Goal: Transaction & Acquisition: Purchase product/service

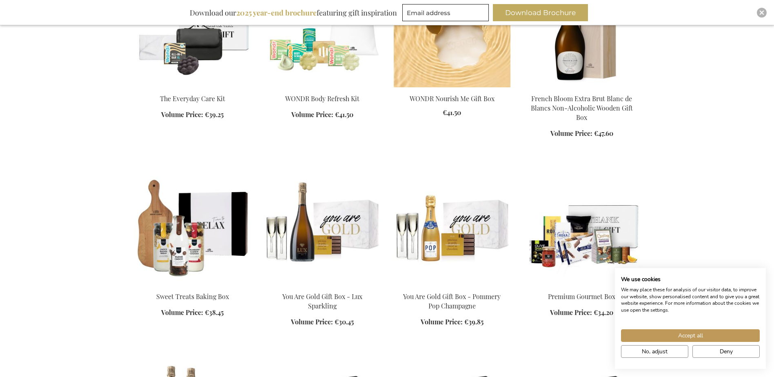
scroll to position [408, 0]
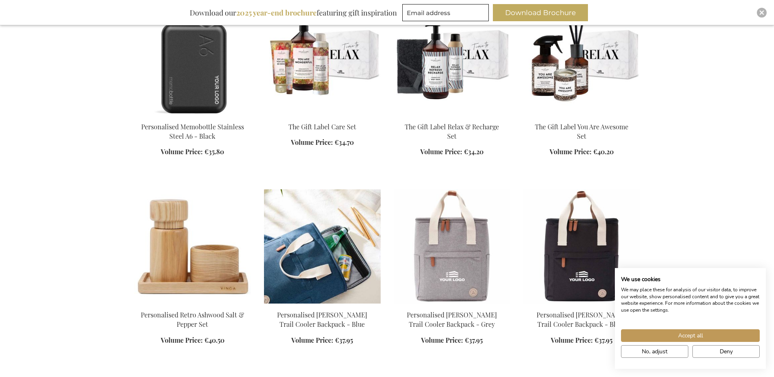
scroll to position [1305, 0]
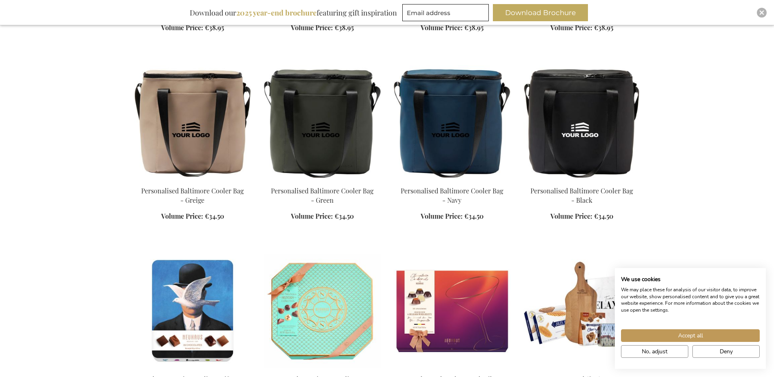
scroll to position [1877, 0]
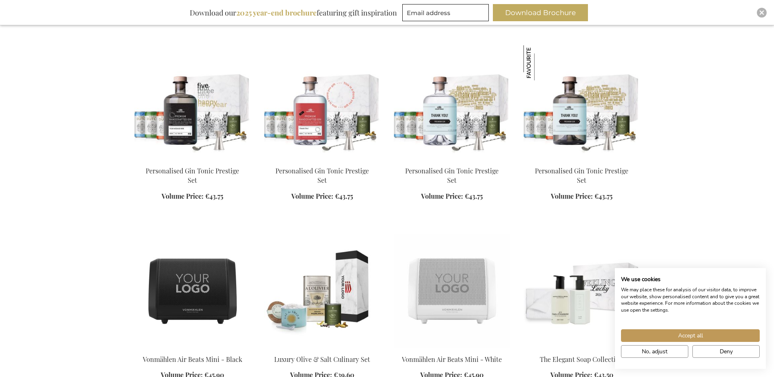
scroll to position [3019, 0]
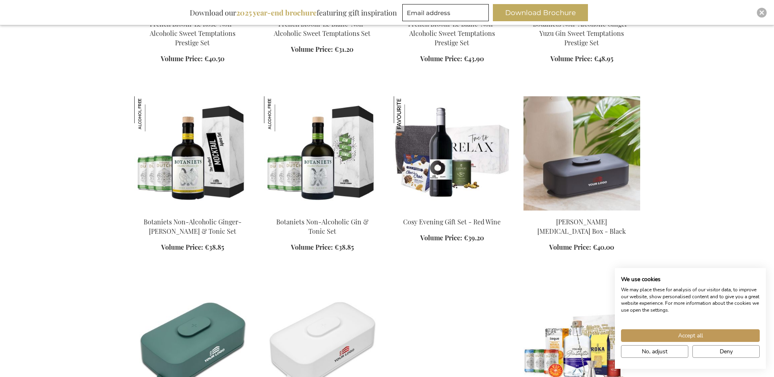
scroll to position [3835, 0]
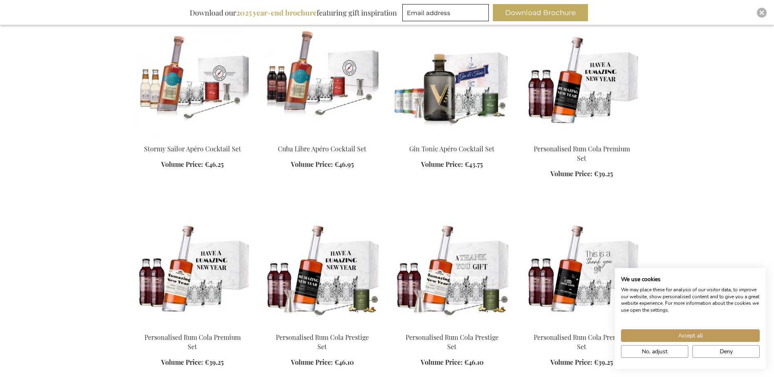
scroll to position [6446, 0]
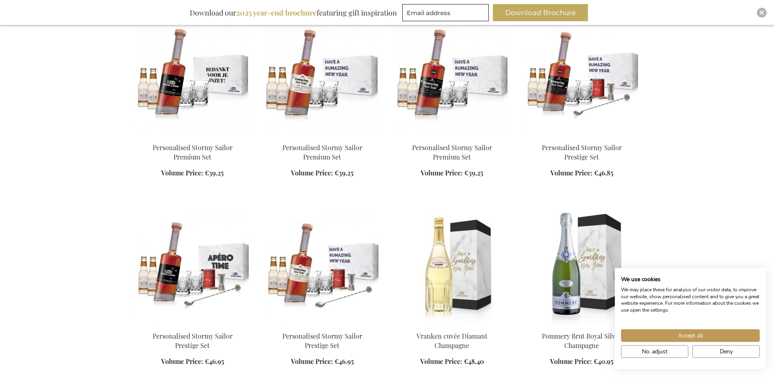
scroll to position [6038, 0]
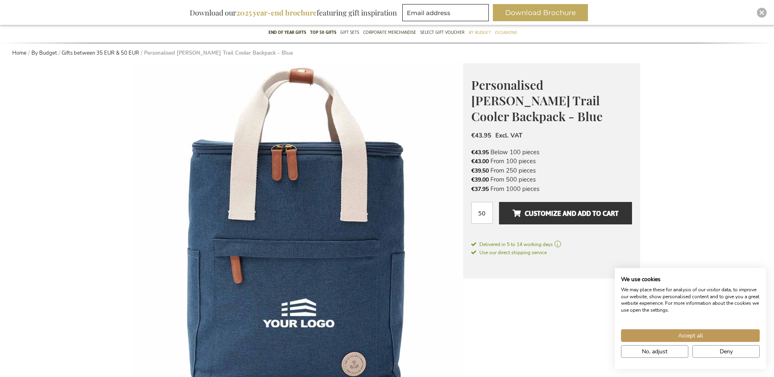
scroll to position [122, 0]
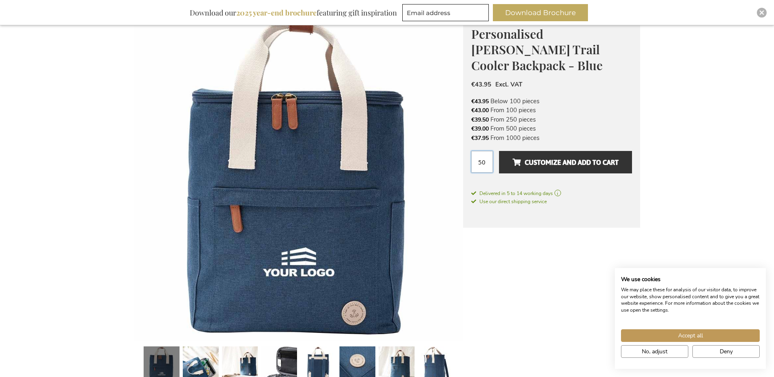
click at [483, 153] on input "50" at bounding box center [482, 162] width 22 height 22
drag, startPoint x: 490, startPoint y: 148, endPoint x: 479, endPoint y: 150, distance: 11.1
click at [479, 151] on input "50" at bounding box center [482, 162] width 22 height 22
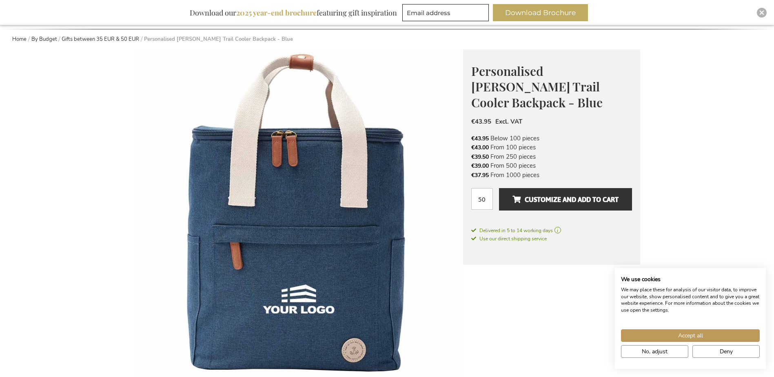
scroll to position [82, 0]
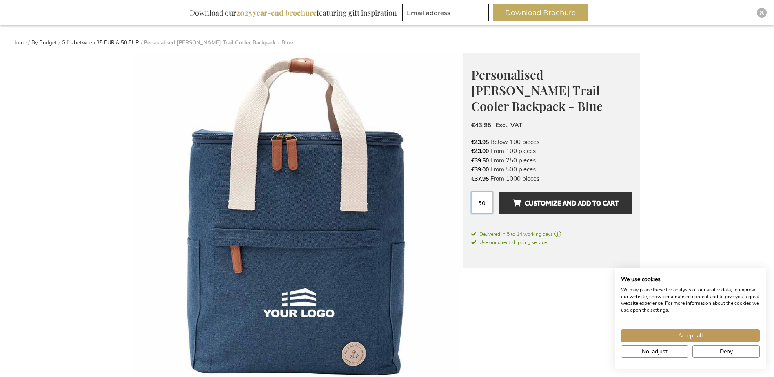
drag, startPoint x: 487, startPoint y: 189, endPoint x: 470, endPoint y: 190, distance: 18.0
click at [470, 190] on div "Personalised Sortino Trail Cooler Backpack - Blue The Perfect Business Gift for…" at bounding box center [551, 160] width 177 height 215
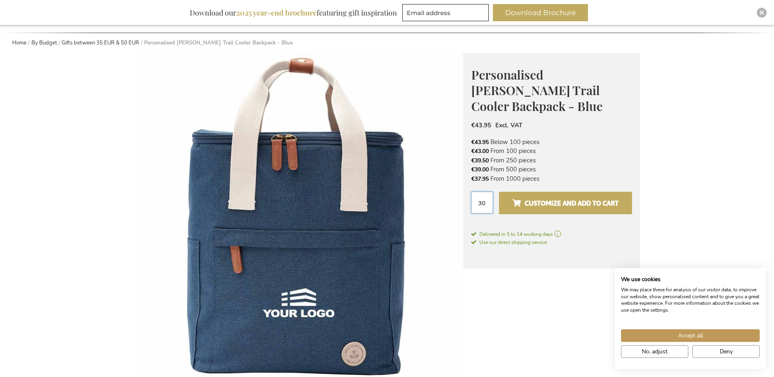
type input "30"
click at [567, 197] on span "Customize and add to cart" at bounding box center [565, 203] width 106 height 13
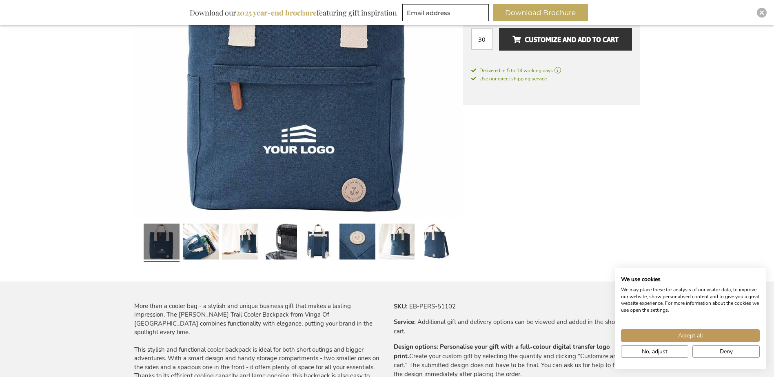
scroll to position [408, 0]
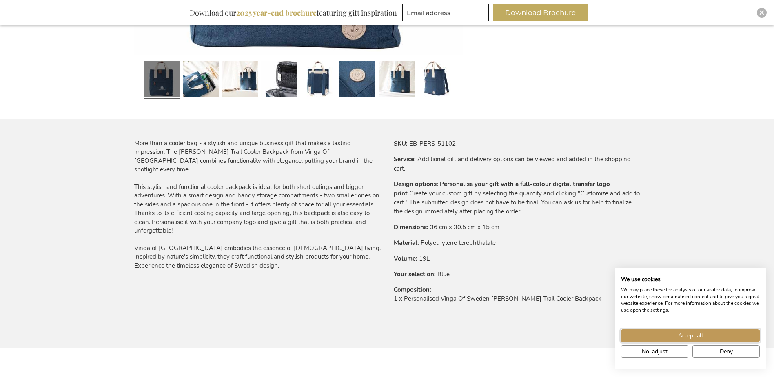
click at [647, 337] on button "Accept all" at bounding box center [690, 335] width 139 height 13
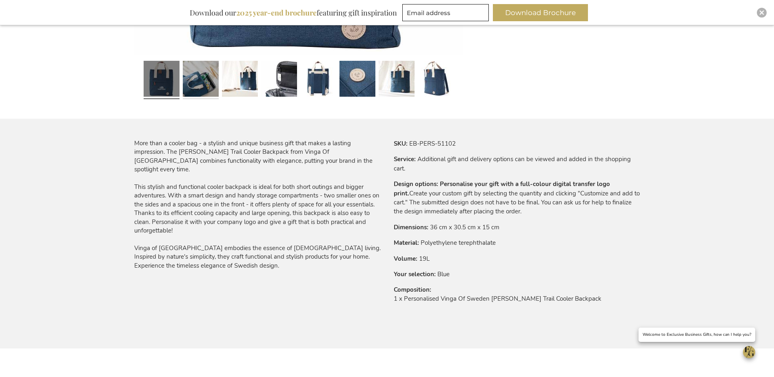
click at [186, 79] on link at bounding box center [201, 80] width 36 height 45
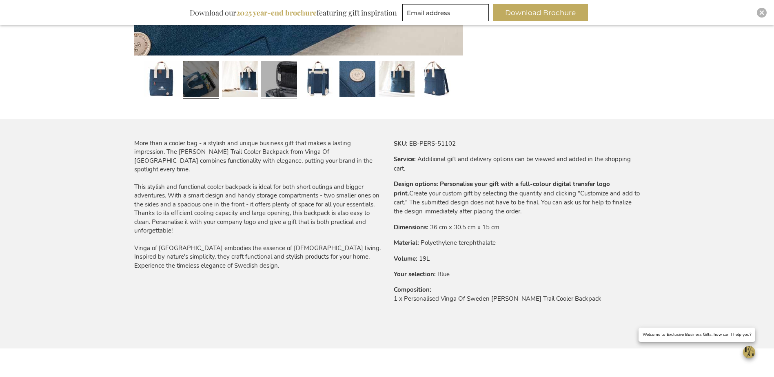
click at [276, 75] on link at bounding box center [279, 80] width 36 height 45
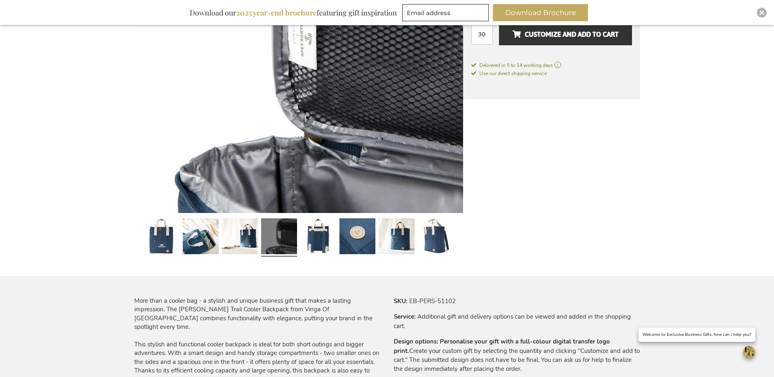
scroll to position [245, 0]
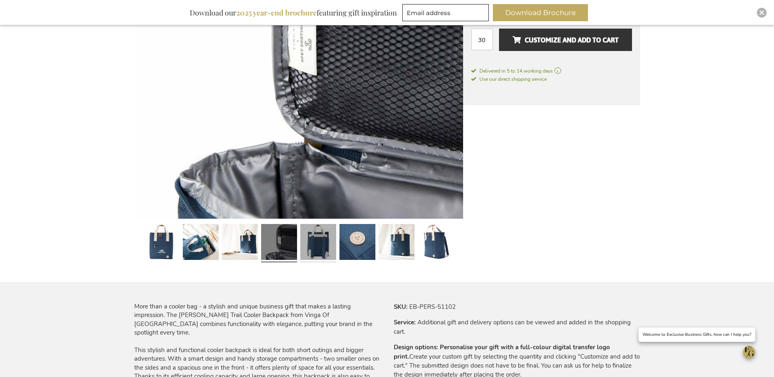
click at [315, 252] on link at bounding box center [318, 243] width 36 height 45
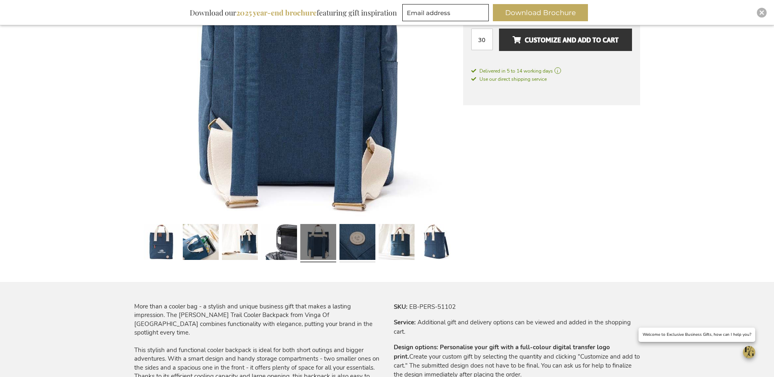
click at [357, 242] on link at bounding box center [357, 243] width 36 height 45
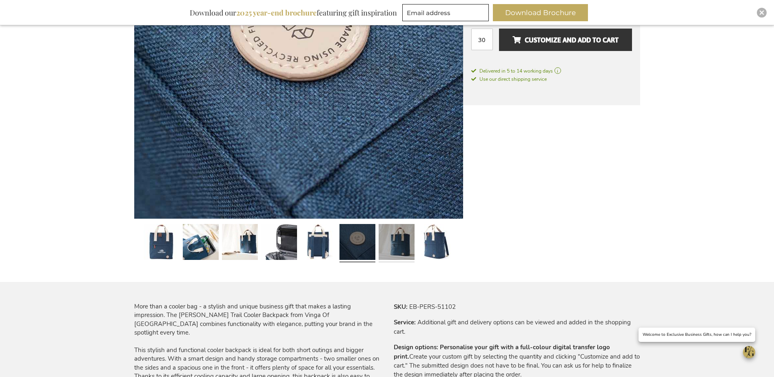
click at [391, 250] on link at bounding box center [397, 243] width 36 height 45
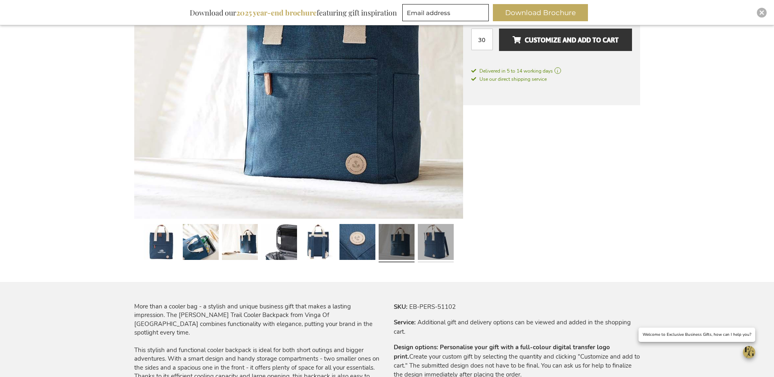
click at [426, 248] on link at bounding box center [436, 243] width 36 height 45
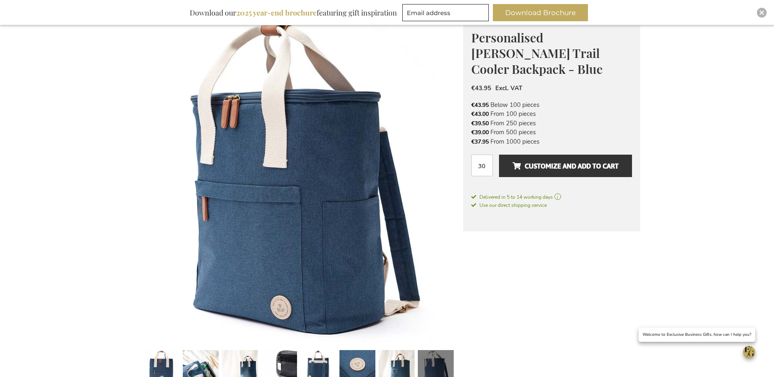
scroll to position [0, 0]
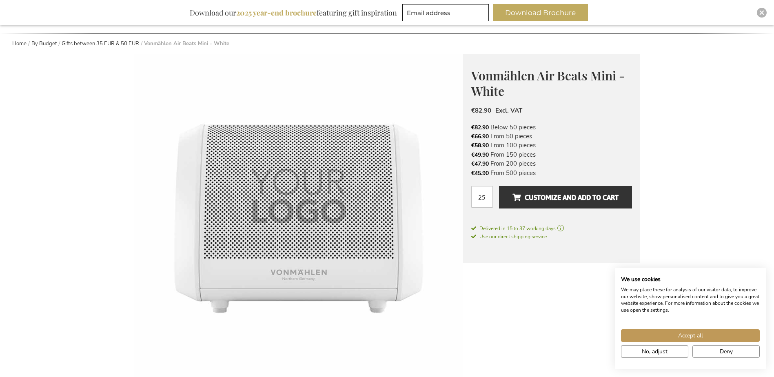
scroll to position [82, 0]
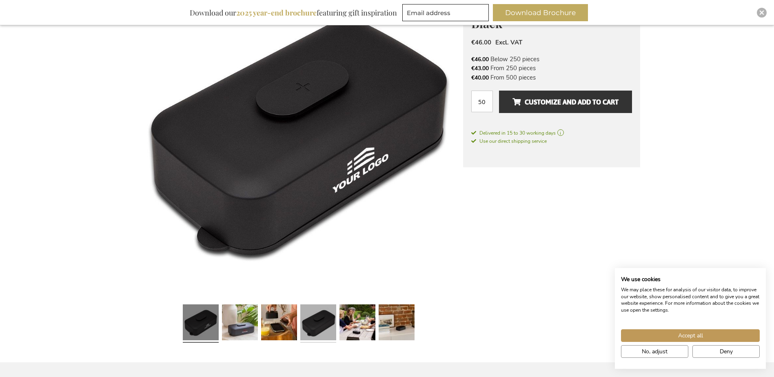
scroll to position [204, 0]
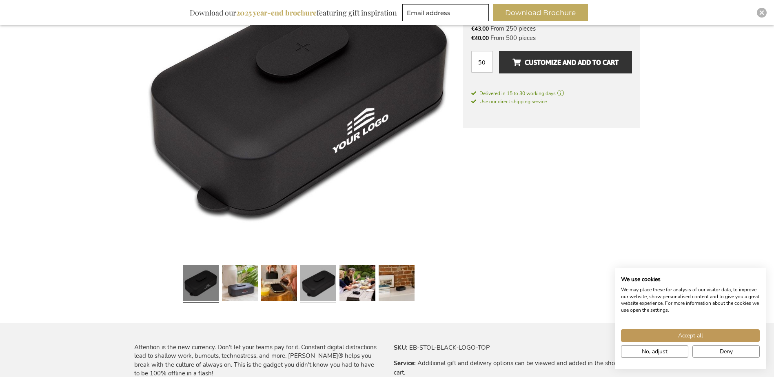
click at [320, 286] on link at bounding box center [318, 283] width 36 height 45
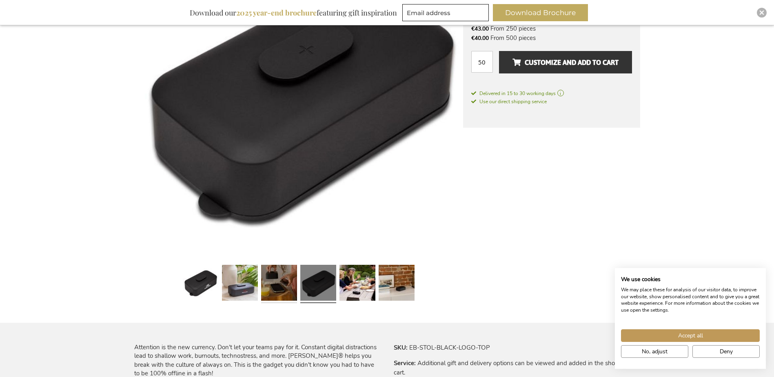
scroll to position [163, 0]
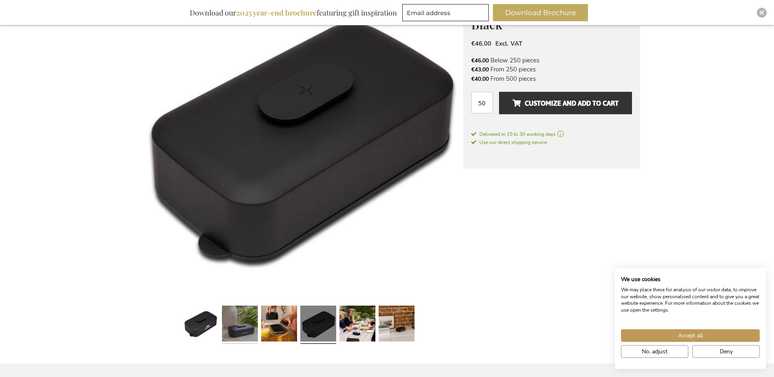
click at [243, 323] on link at bounding box center [240, 324] width 36 height 45
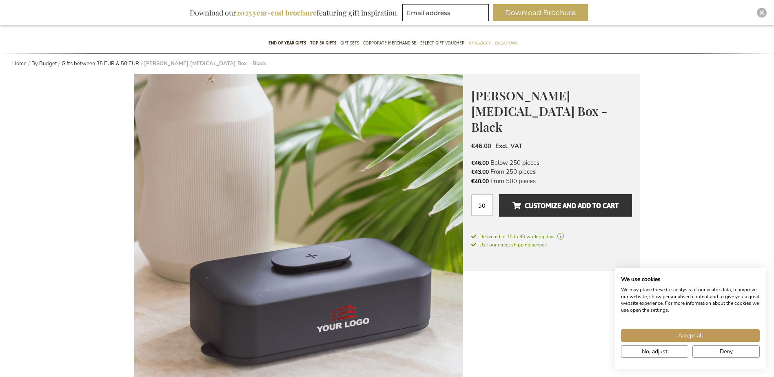
scroll to position [41, 0]
